Goal: Find specific page/section: Find specific page/section

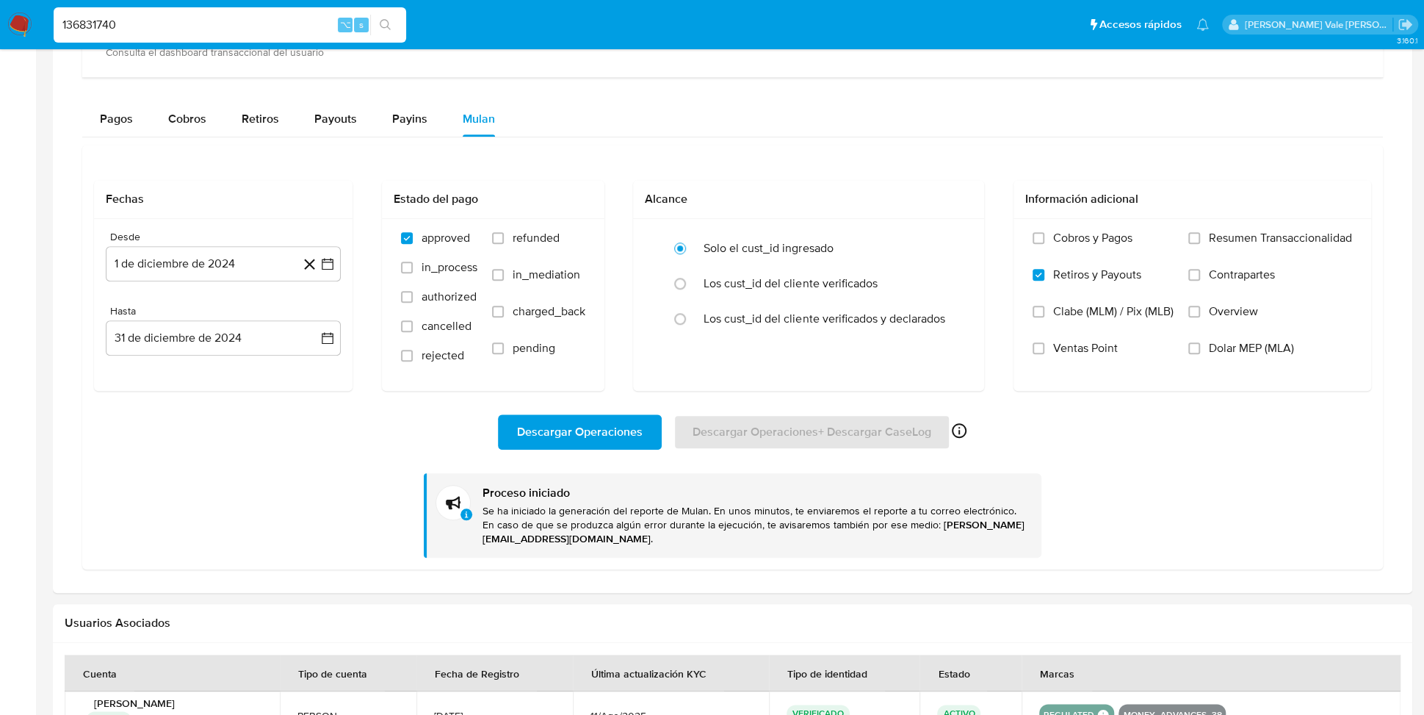
scroll to position [908, 0]
click at [585, 422] on span "Descargar Operaciones" at bounding box center [580, 432] width 126 height 32
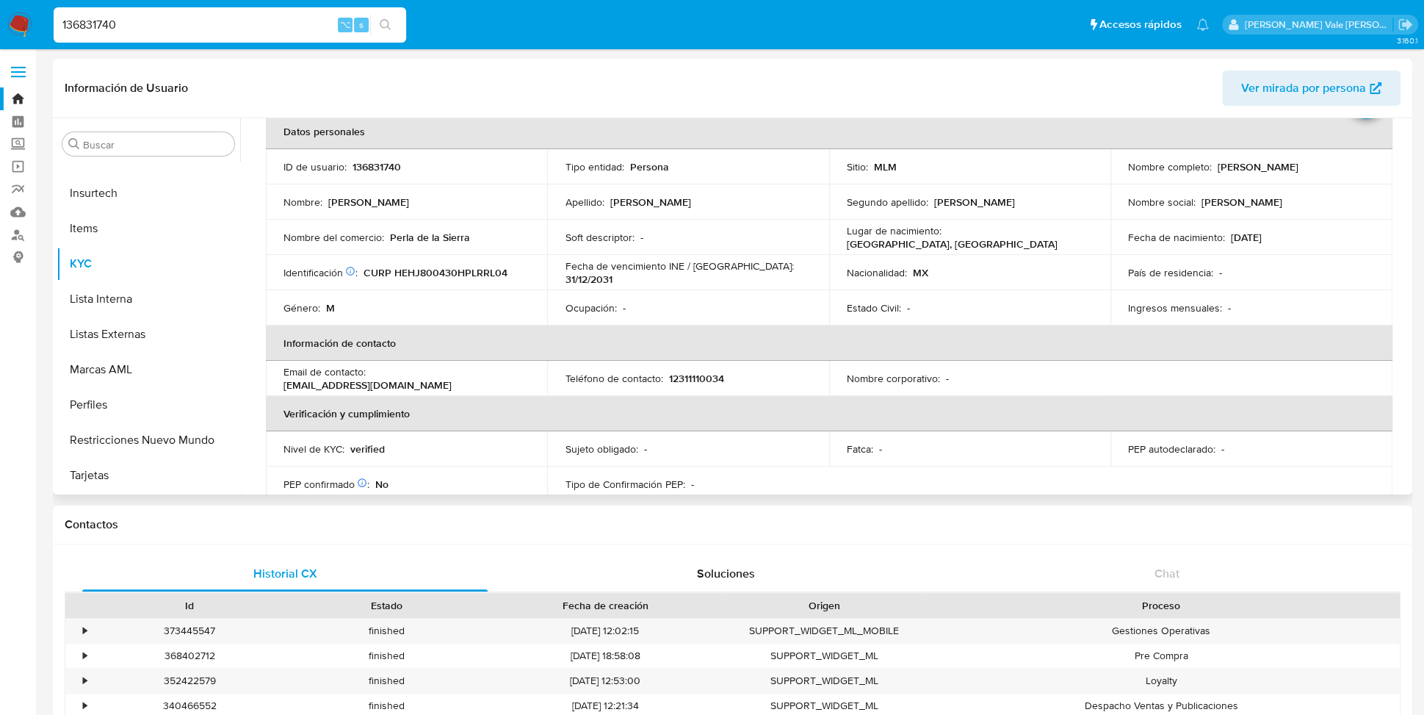
scroll to position [0, 0]
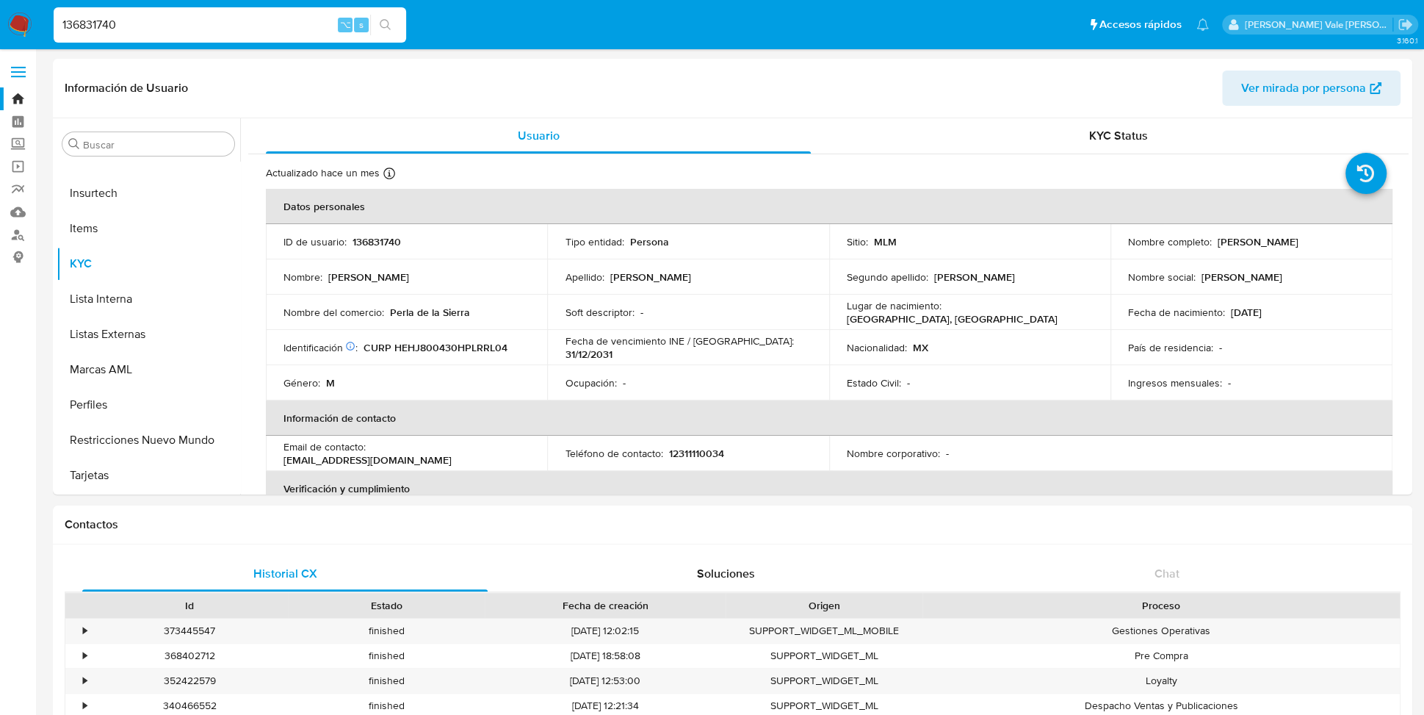
drag, startPoint x: 168, startPoint y: 13, endPoint x: 157, endPoint y: 13, distance: 11.0
click at [158, 13] on div "136831740 ⌥ s" at bounding box center [230, 24] width 353 height 35
drag, startPoint x: 137, startPoint y: 24, endPoint x: -19, endPoint y: 15, distance: 156.7
paste input "136831740"
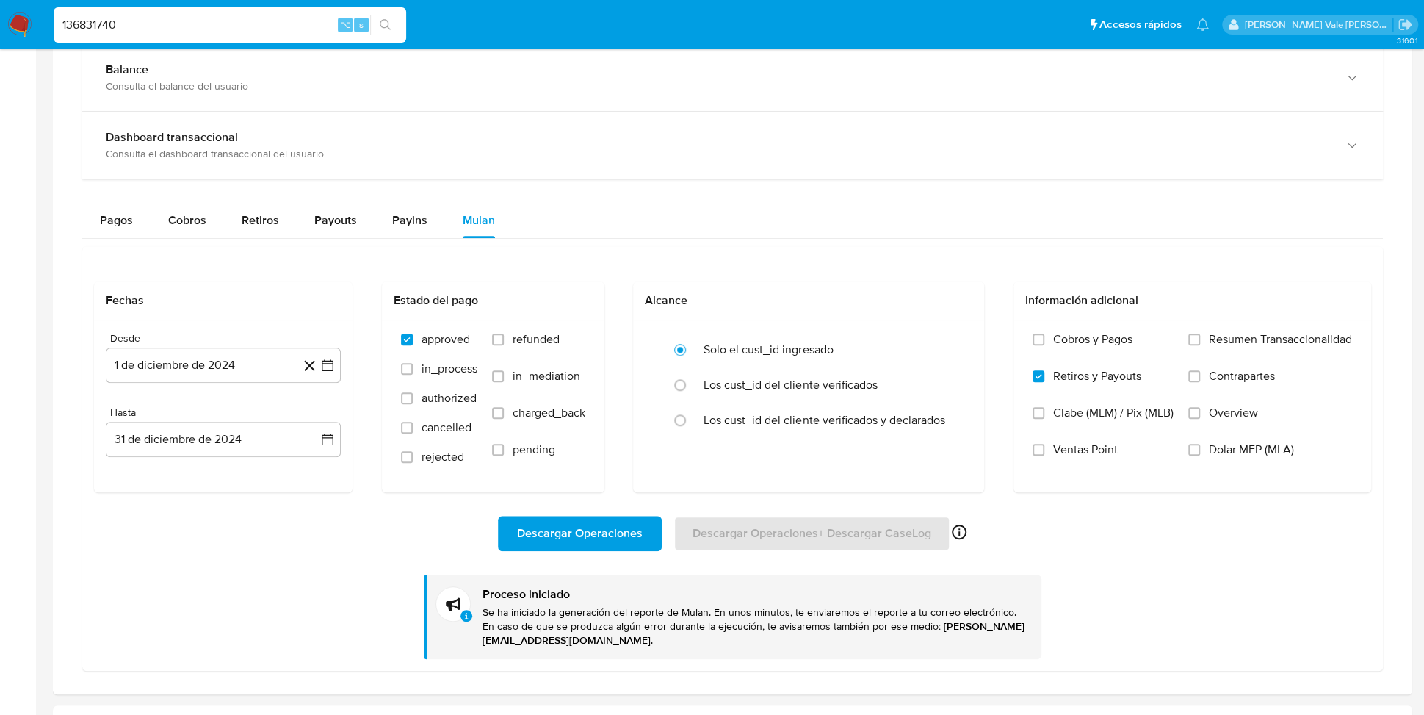
scroll to position [1091, 0]
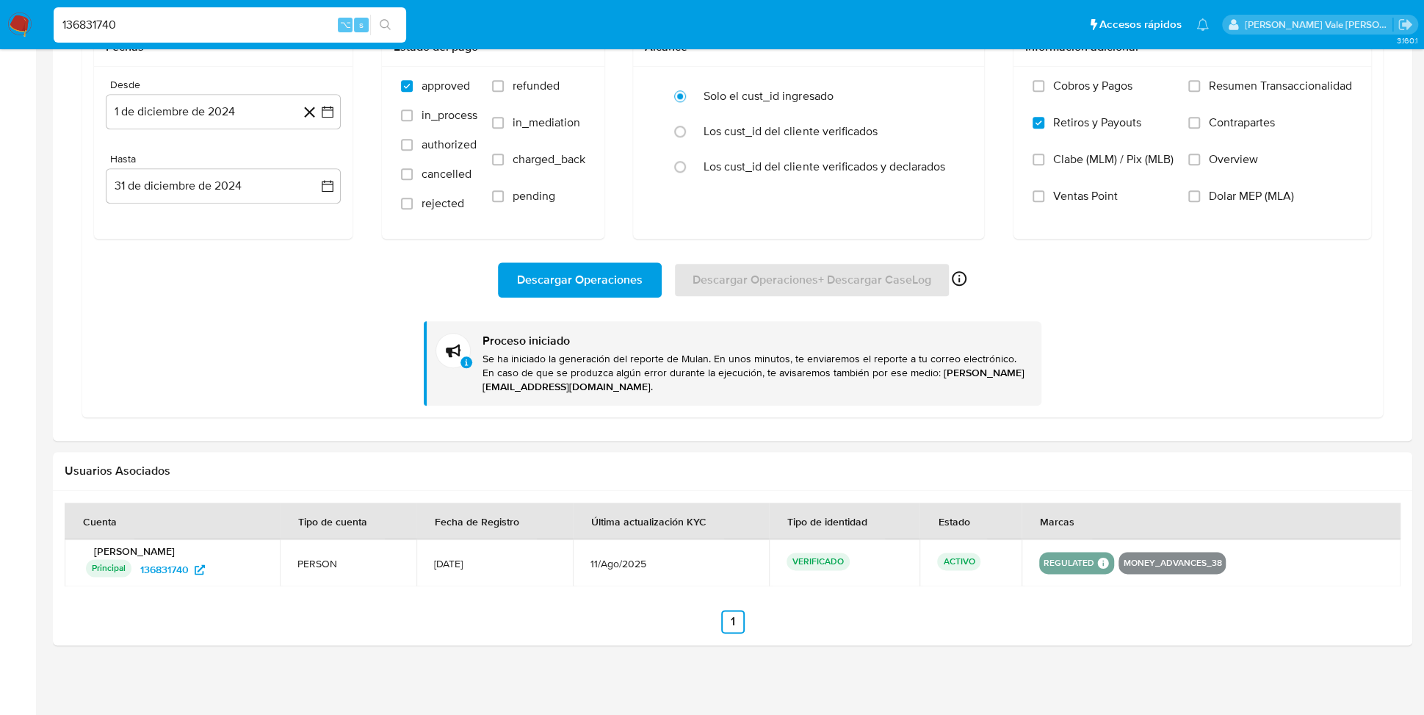
click at [580, 273] on span "Descargar Operaciones" at bounding box center [580, 280] width 126 height 32
click at [196, 19] on input "136831740" at bounding box center [230, 24] width 353 height 19
type input "1"
paste input "1663626890"
type input "1663626890"
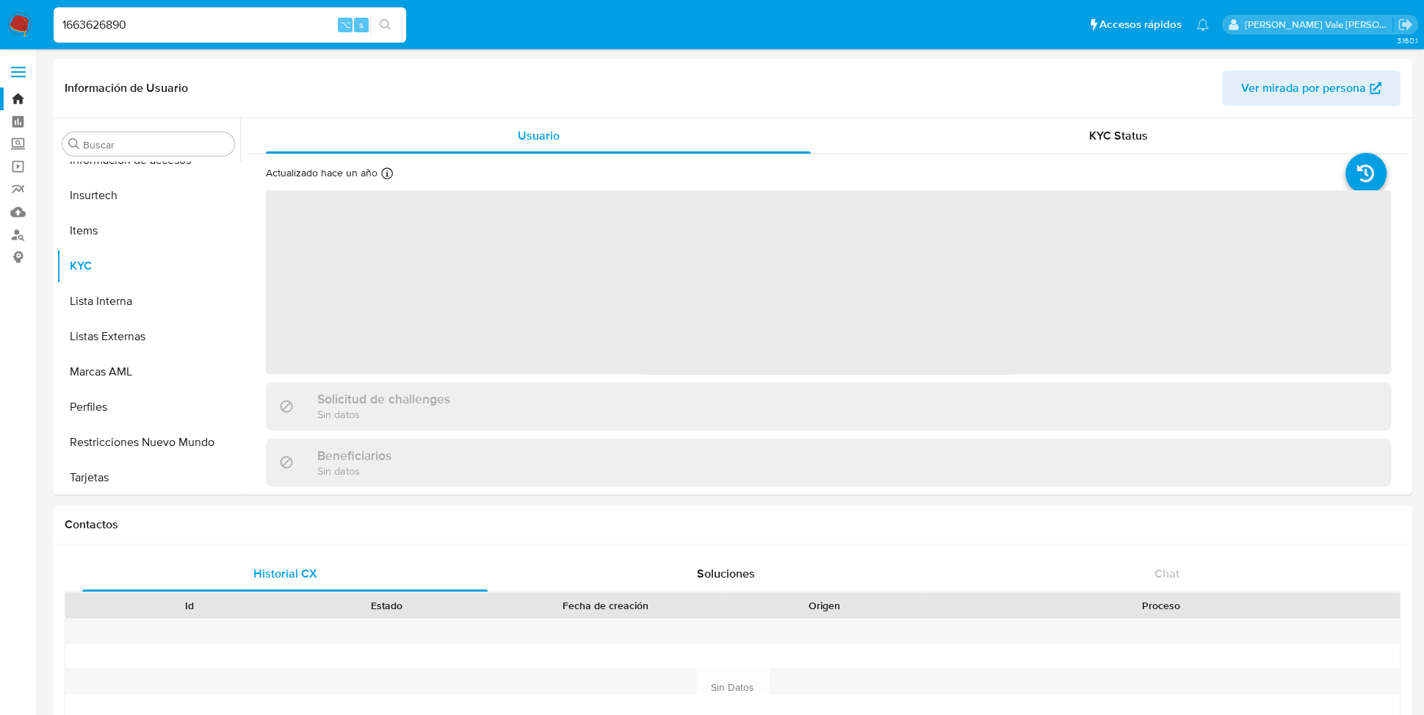
scroll to position [691, 0]
select select "10"
